Goal: Navigation & Orientation: Find specific page/section

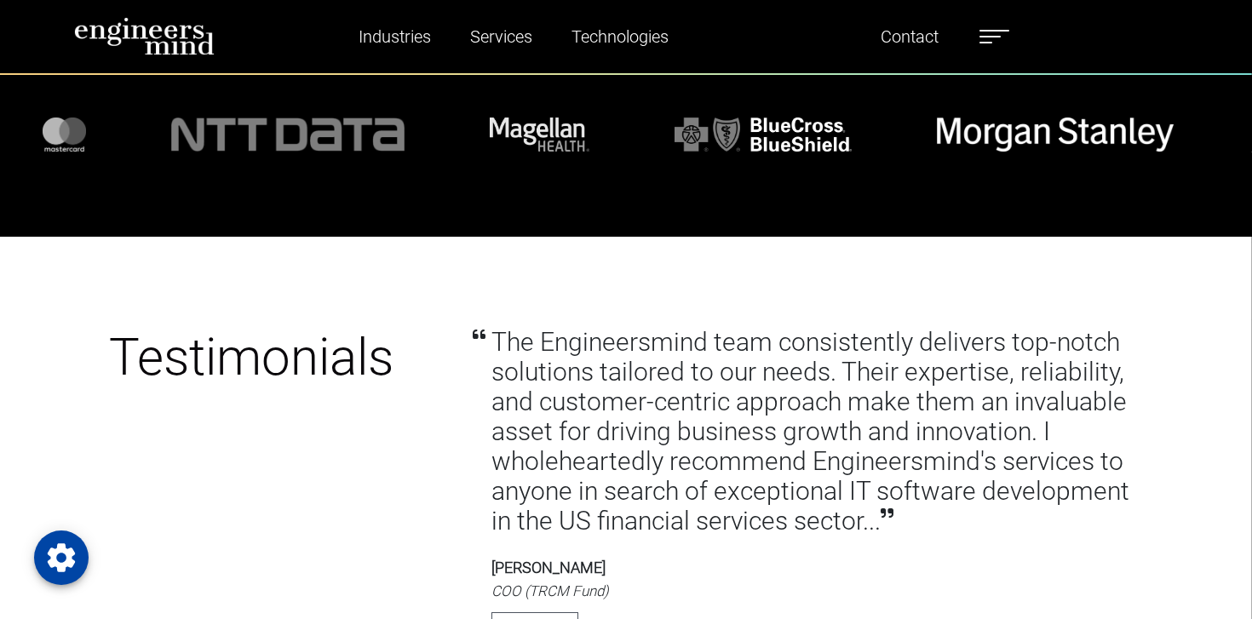
scroll to position [5763, 0]
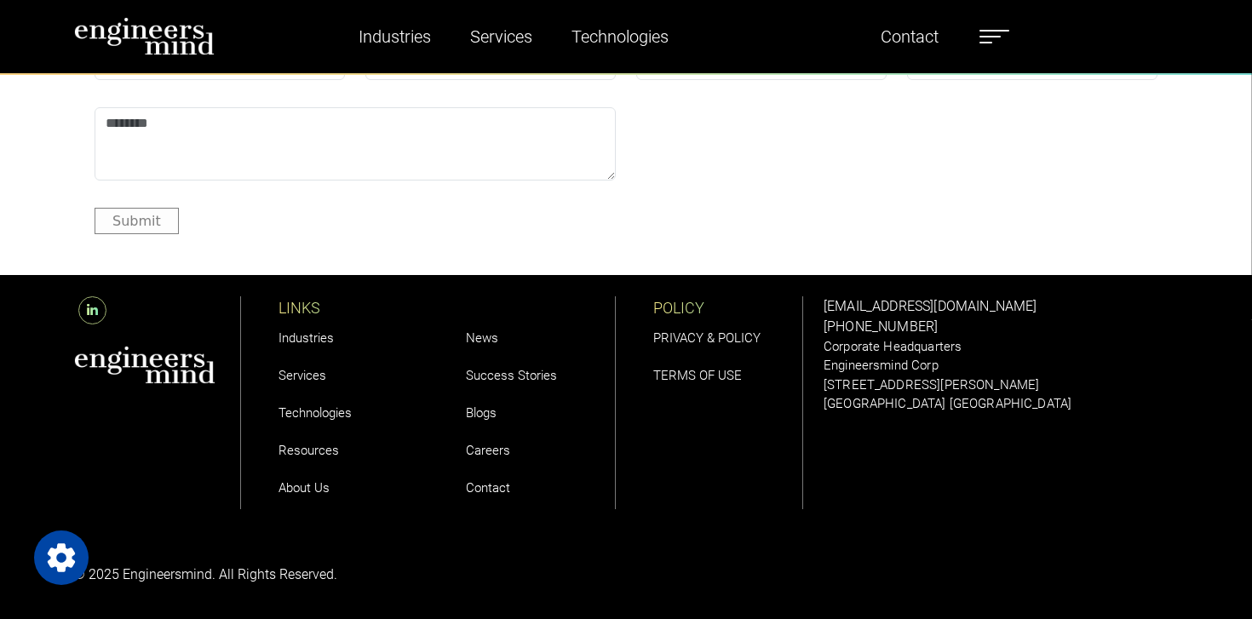
click at [319, 485] on link "About Us" at bounding box center [303, 487] width 51 height 15
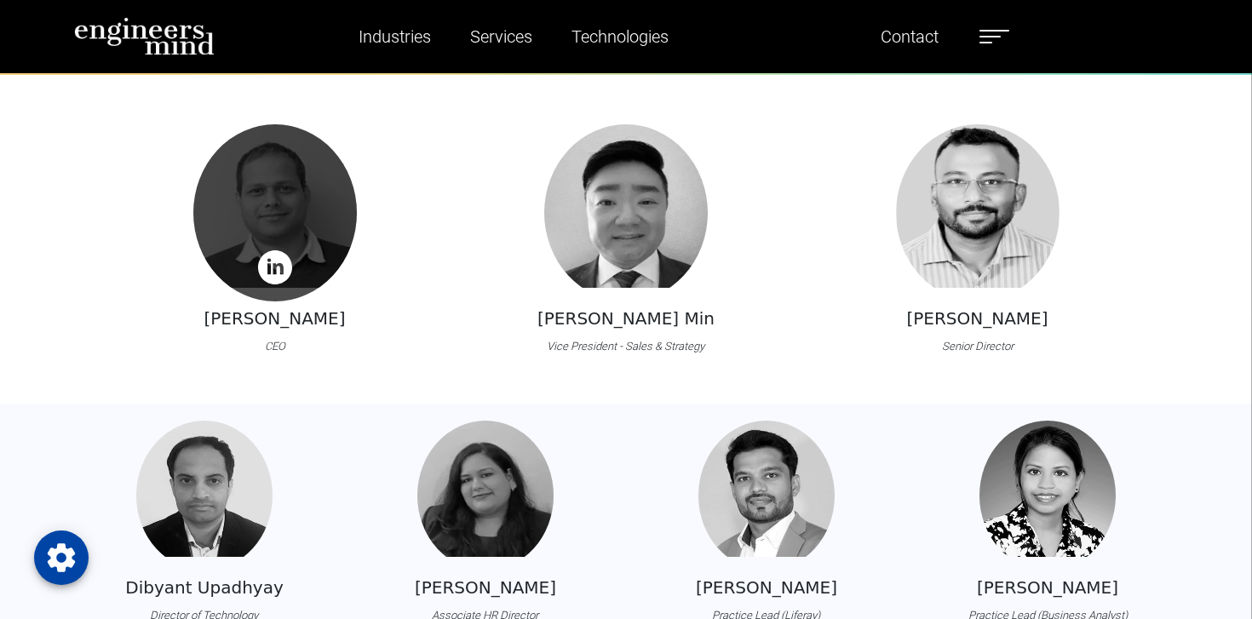
click at [314, 220] on div at bounding box center [275, 212] width 164 height 177
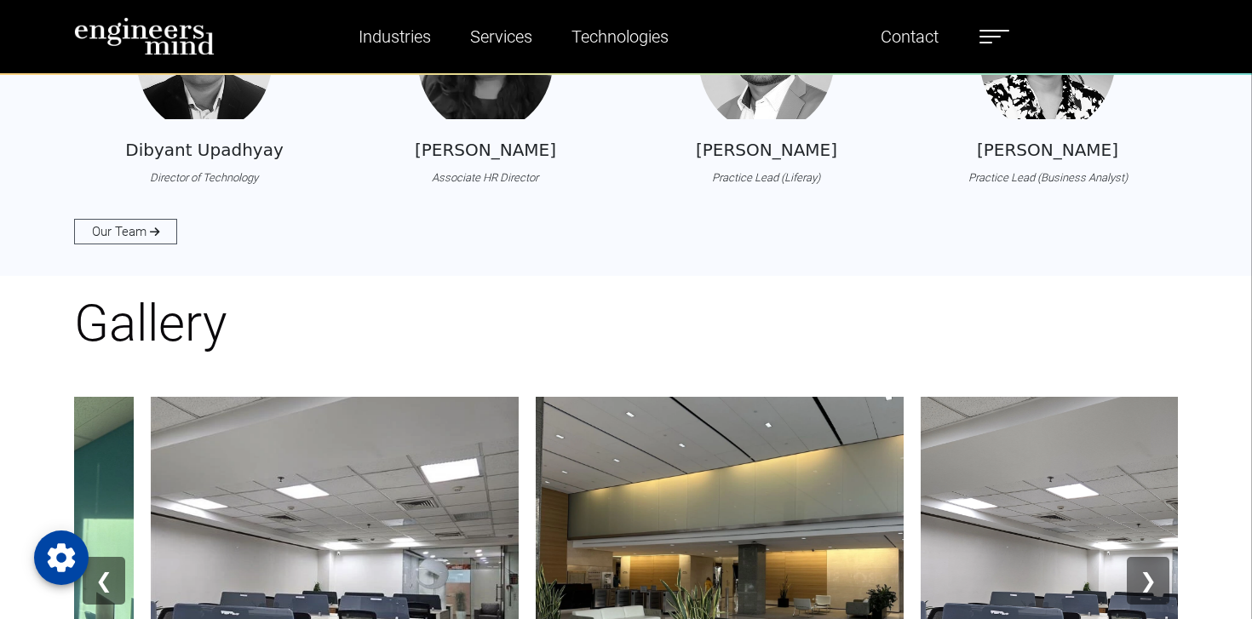
scroll to position [1863, 0]
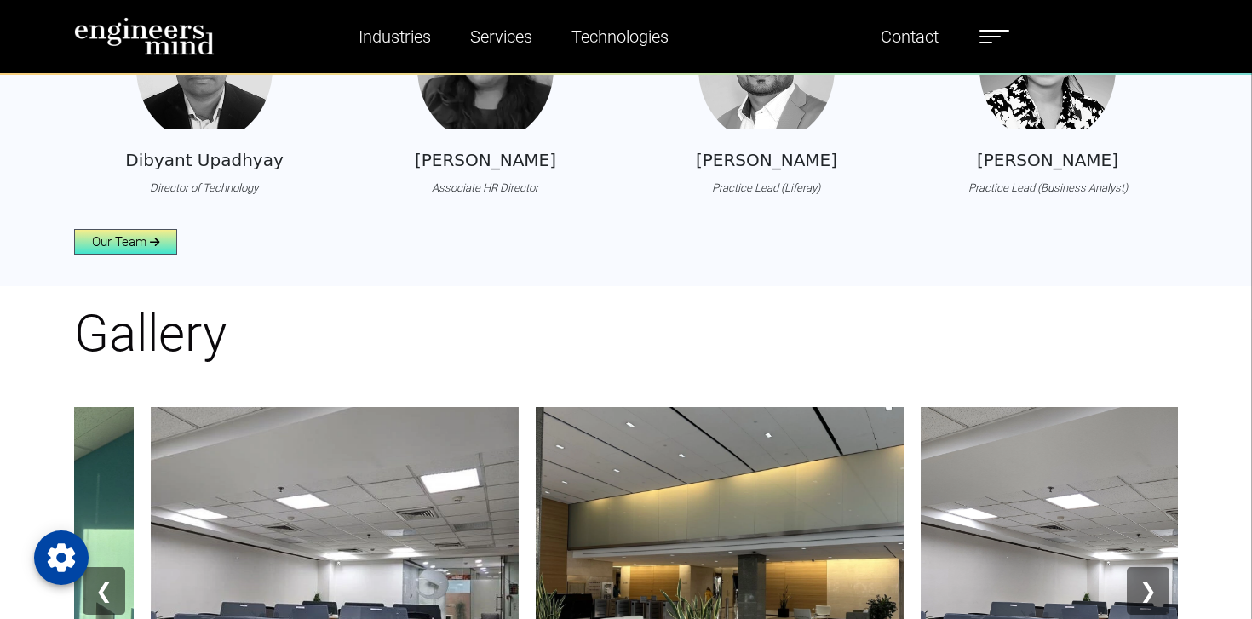
click at [137, 255] on link "Our Team" at bounding box center [125, 242] width 103 height 26
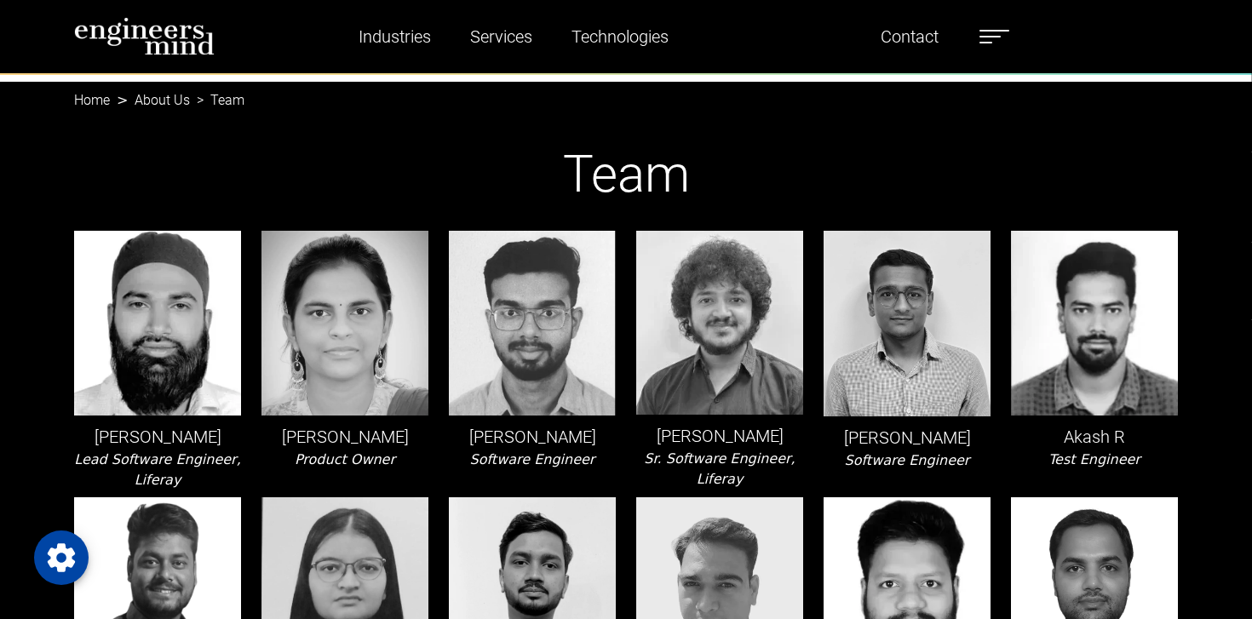
click at [169, 108] on link "About Us" at bounding box center [162, 100] width 55 height 16
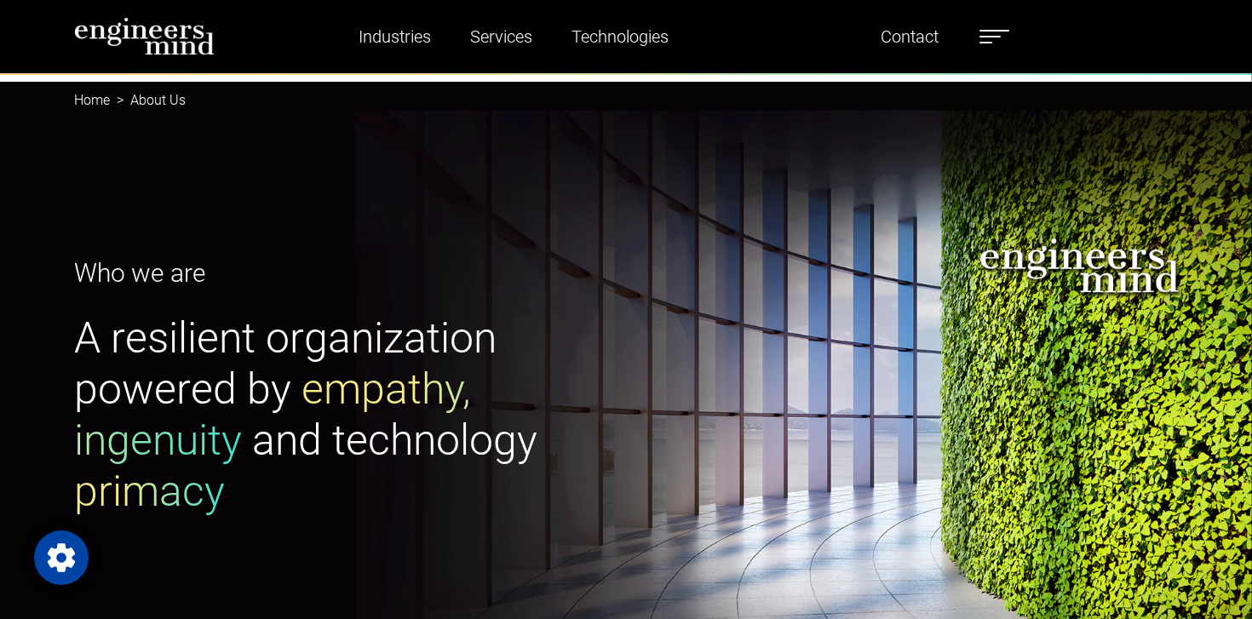
click at [110, 108] on link "Home" at bounding box center [92, 100] width 36 height 16
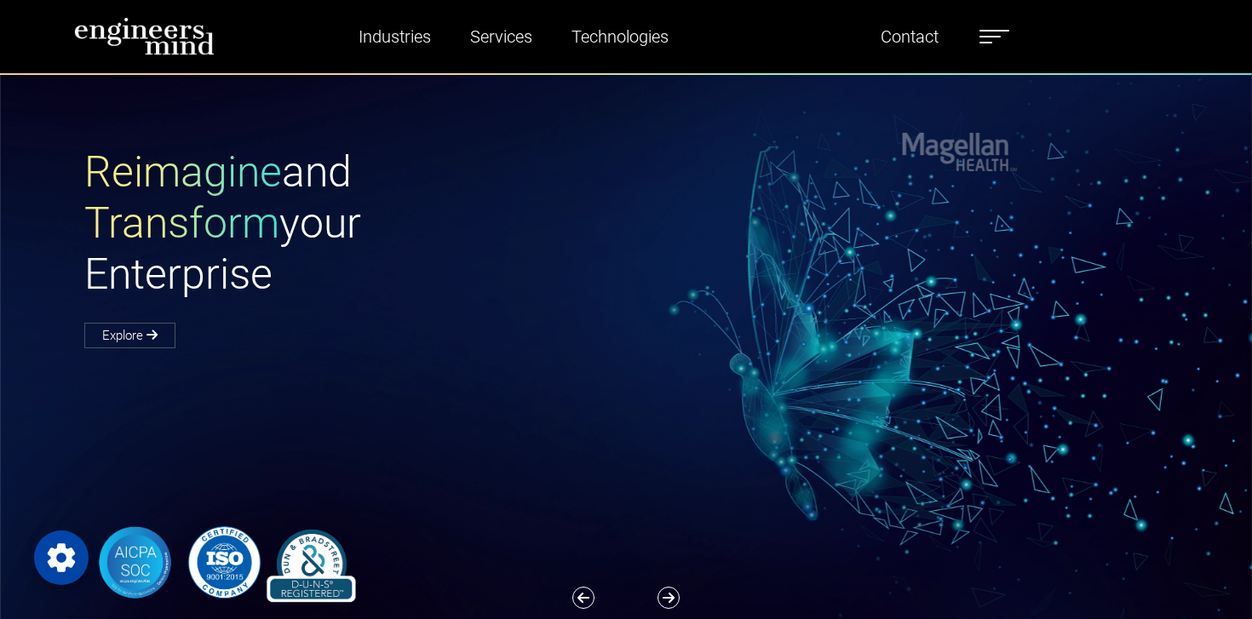
scroll to position [72, 0]
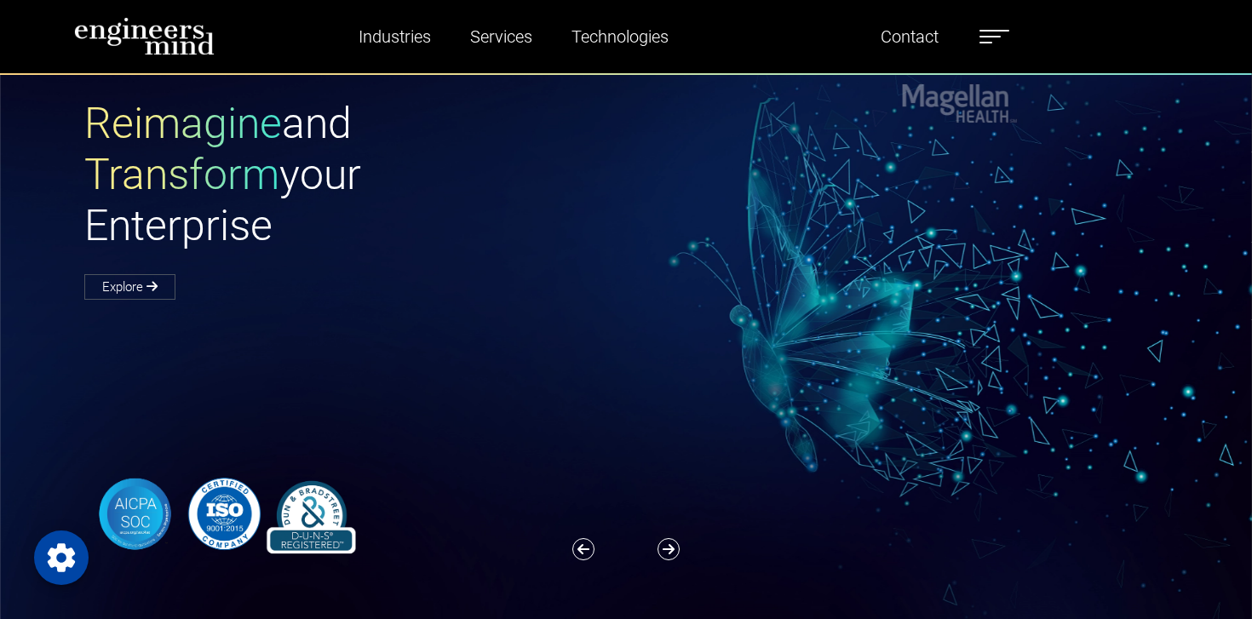
click at [682, 552] on div "Previous Next" at bounding box center [626, 549] width 112 height 22
click at [678, 552] on icon "button" at bounding box center [668, 549] width 22 height 22
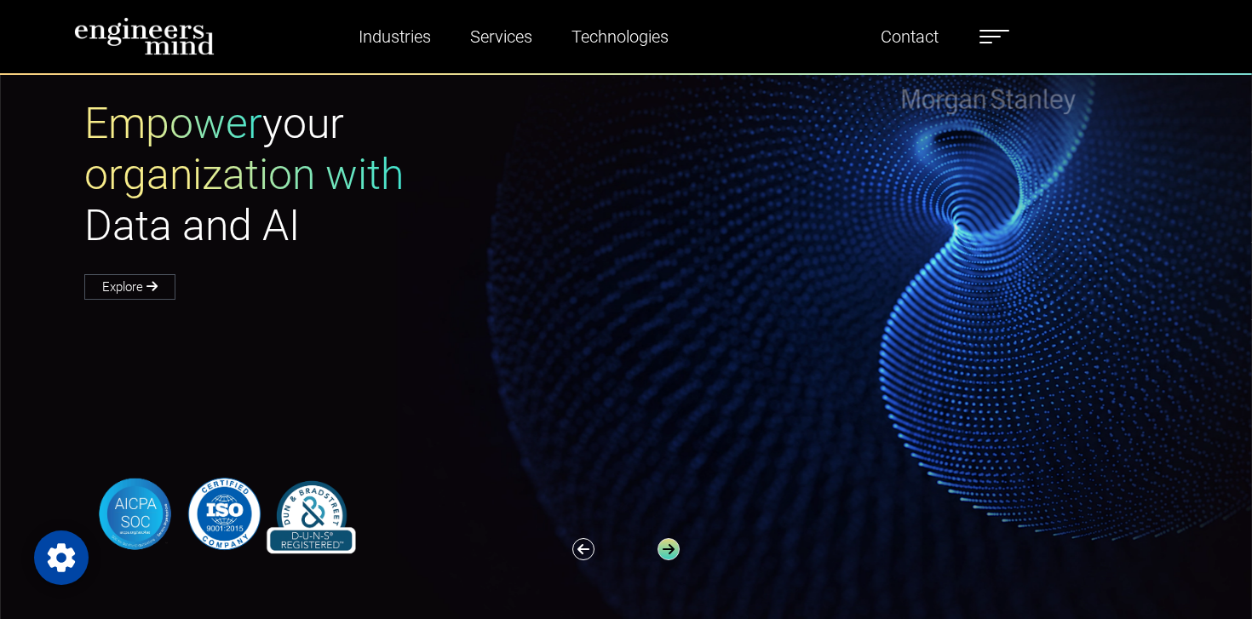
click at [678, 552] on icon "button" at bounding box center [668, 549] width 22 height 22
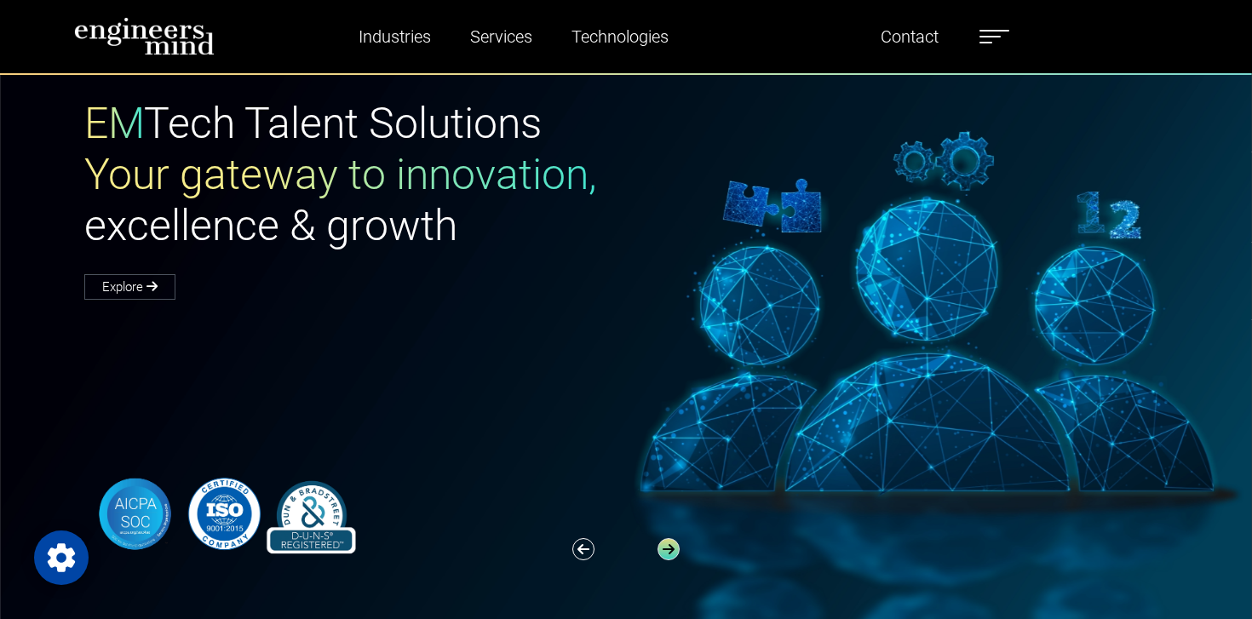
click at [677, 552] on icon "button" at bounding box center [668, 549] width 22 height 22
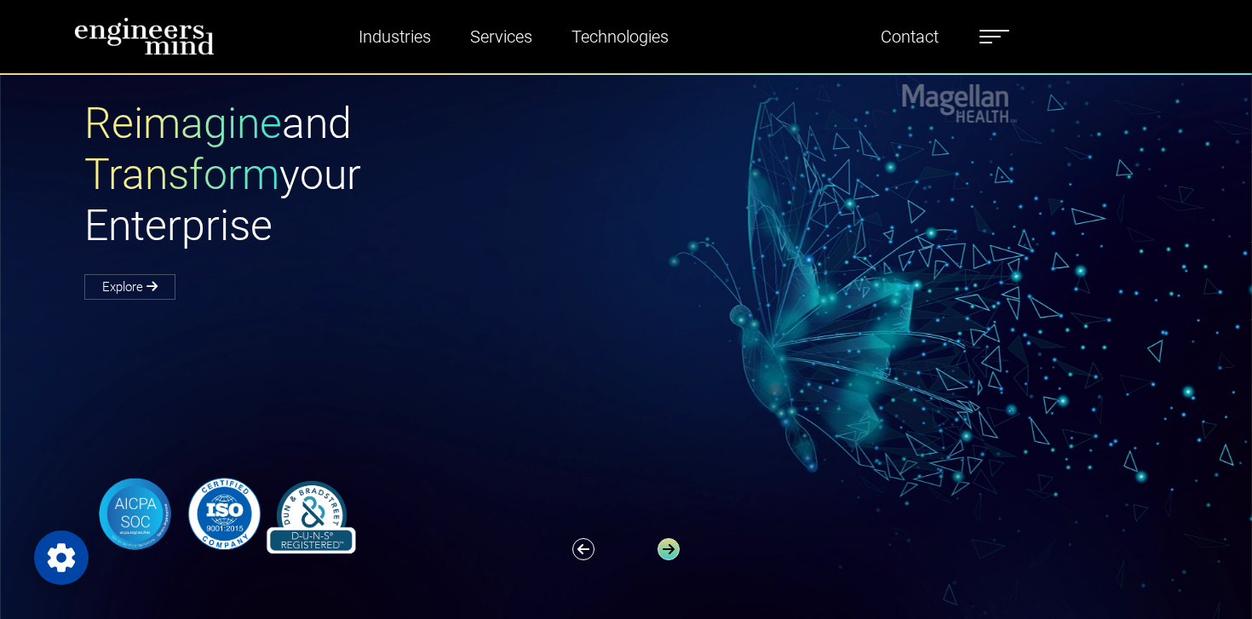
scroll to position [0, 0]
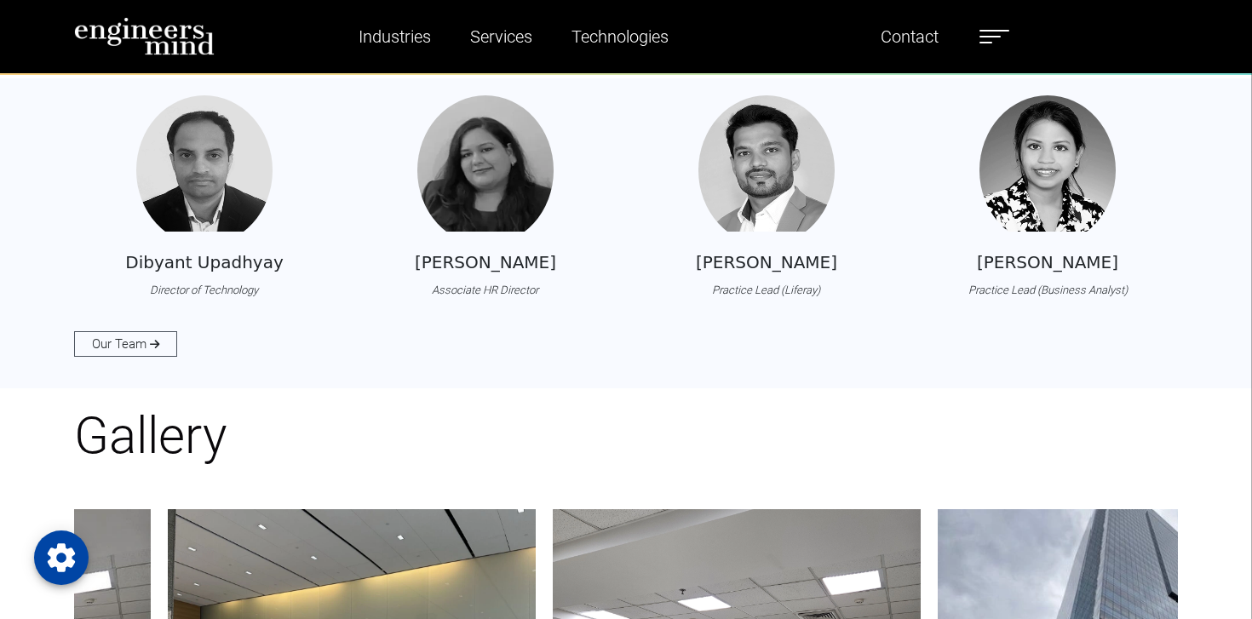
scroll to position [1790, 0]
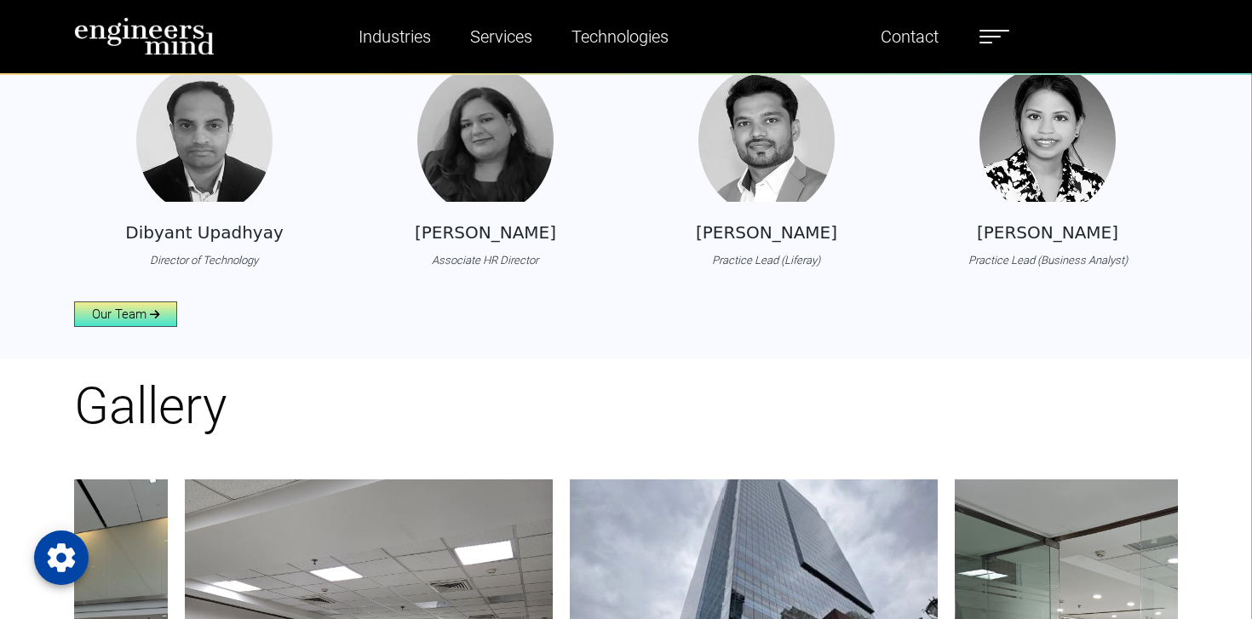
click at [146, 327] on link "Our Team" at bounding box center [125, 314] width 103 height 26
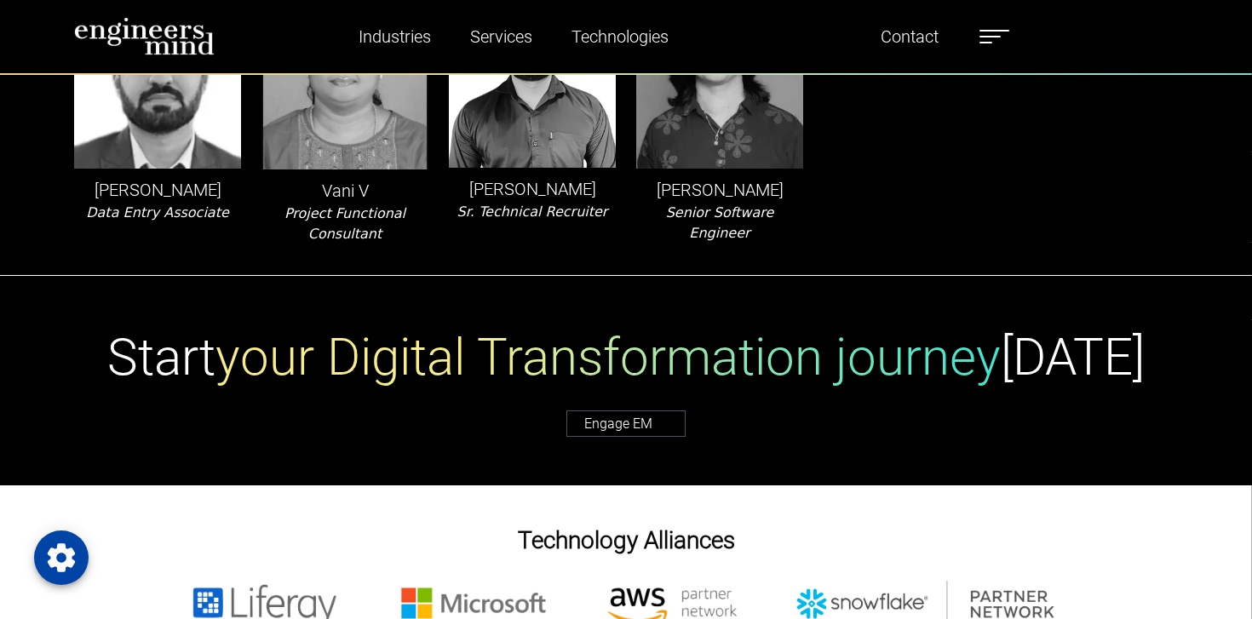
scroll to position [4334, 0]
